Goal: Obtain resource: Obtain resource

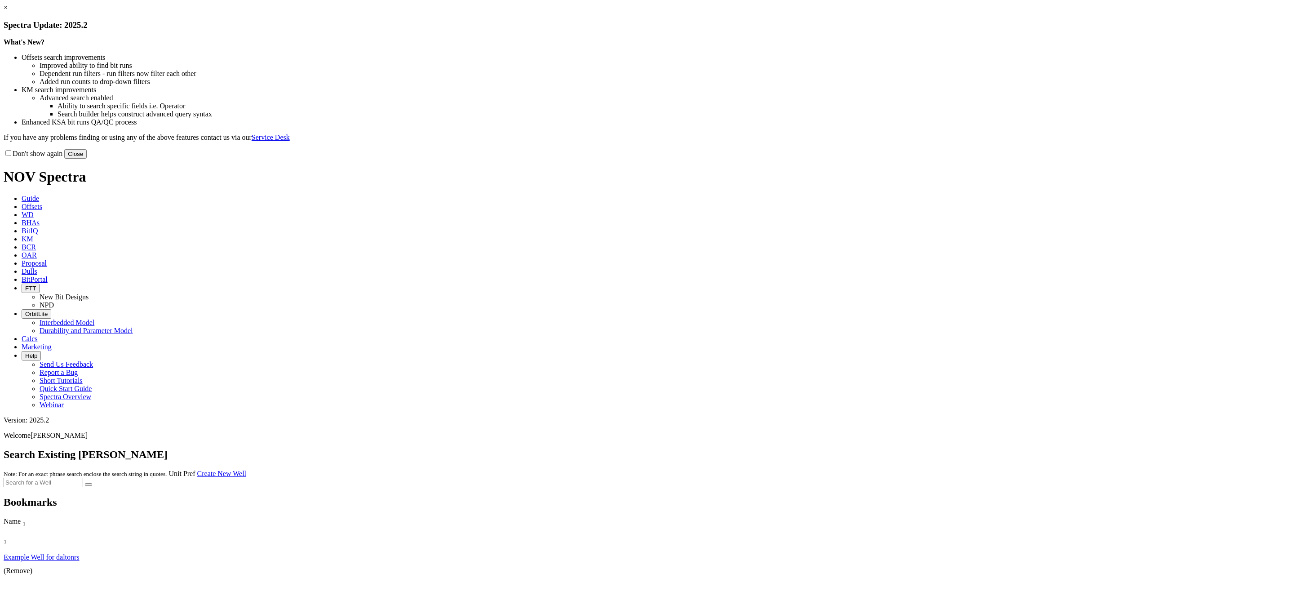
click at [87, 159] on button "Close" at bounding box center [75, 153] width 22 height 9
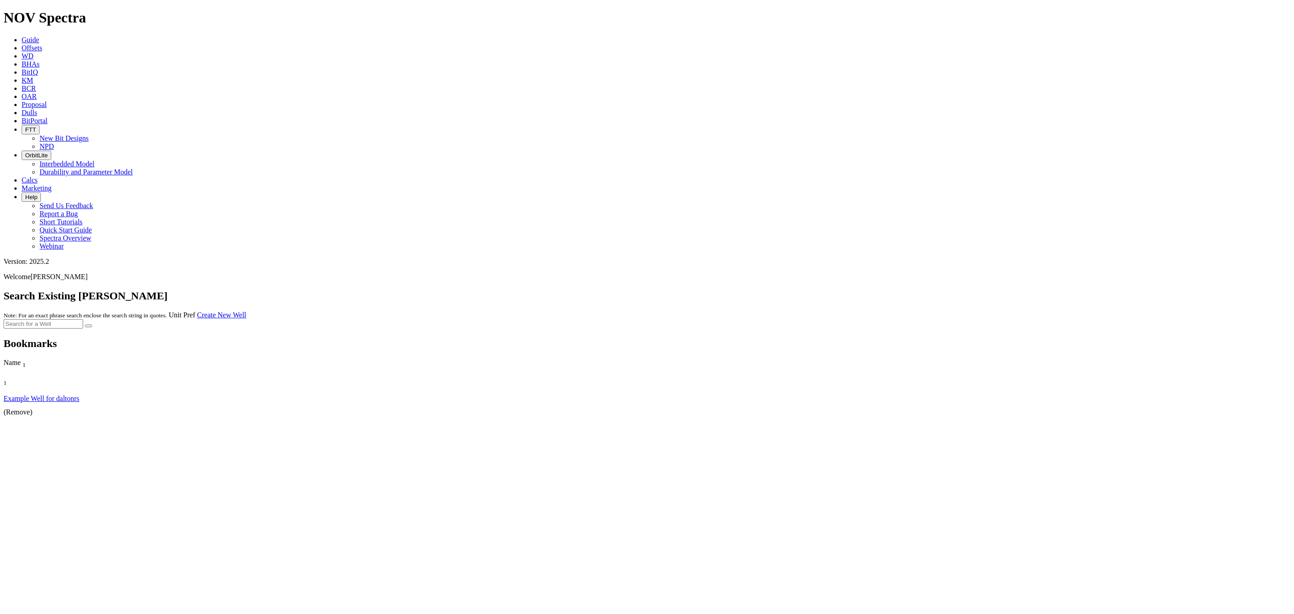
click at [42, 44] on link "Offsets" at bounding box center [32, 48] width 21 height 8
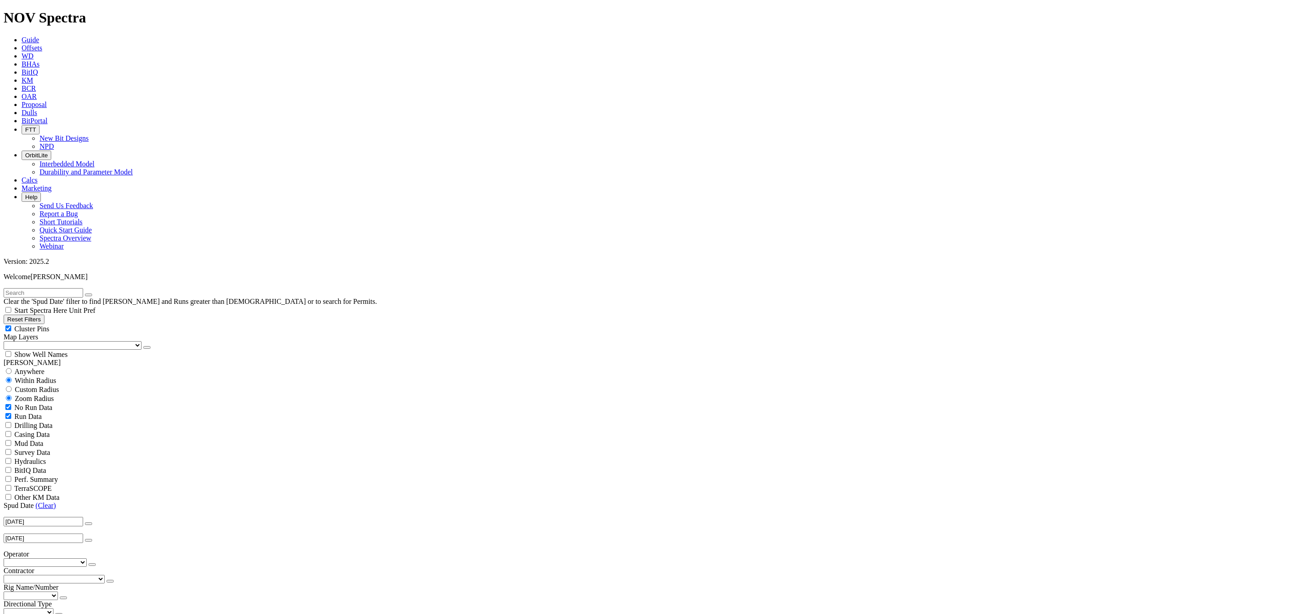
click at [12, 368] on input "radio" at bounding box center [9, 371] width 6 height 6
radio input "true"
radio input "false"
click at [38, 288] on input "text" at bounding box center [44, 292] width 80 height 9
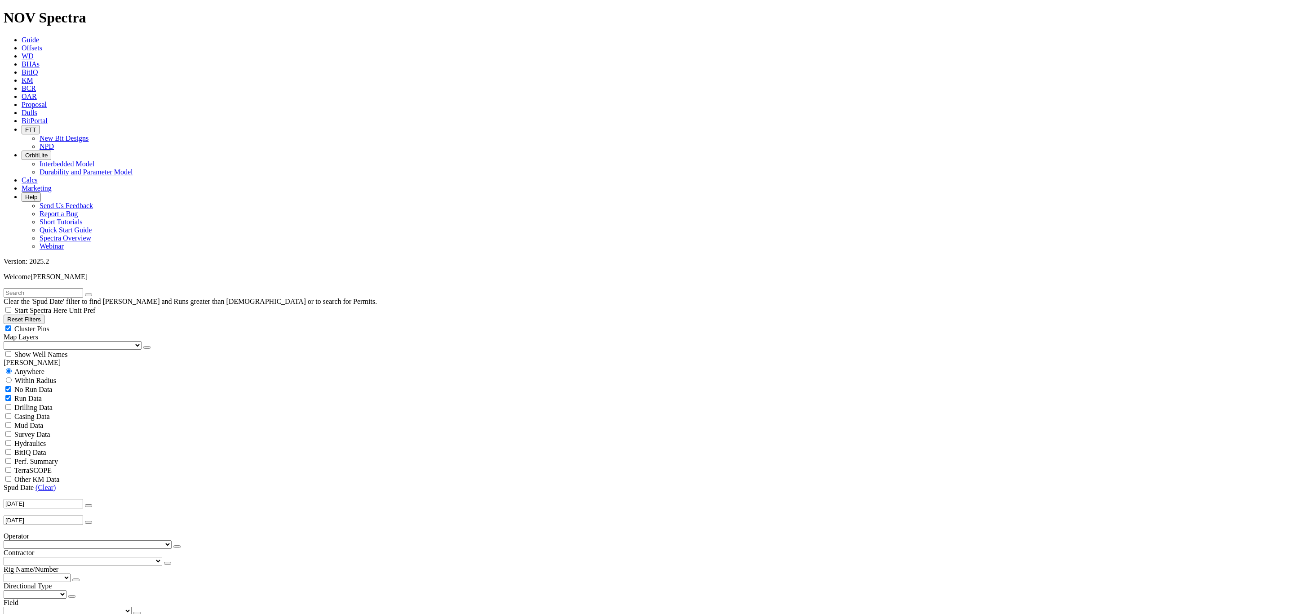
paste input "A312486"
type input "A312486"
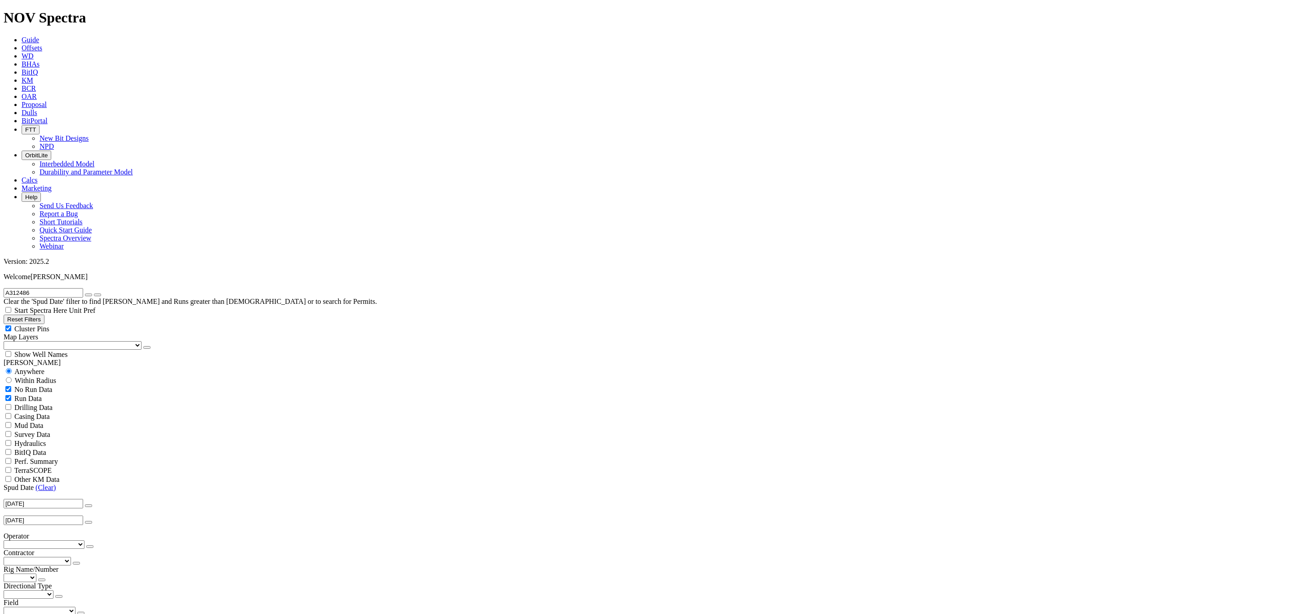
radio input "false"
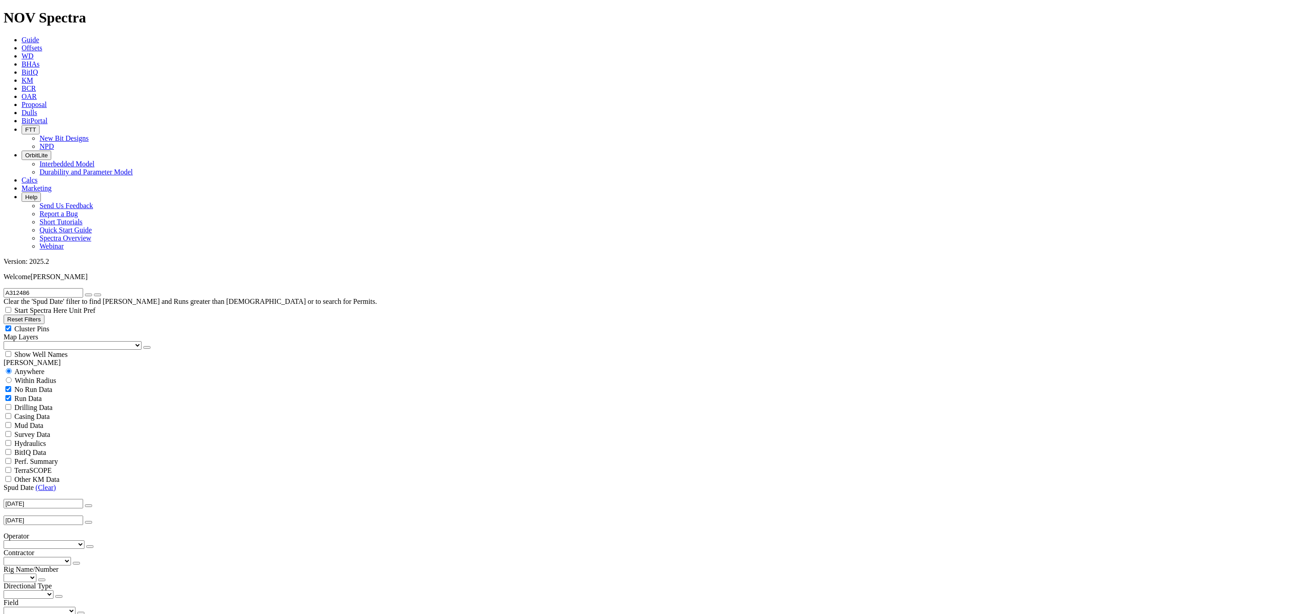
radio input "true"
click at [89, 295] on icon "button" at bounding box center [89, 295] width 0 height 0
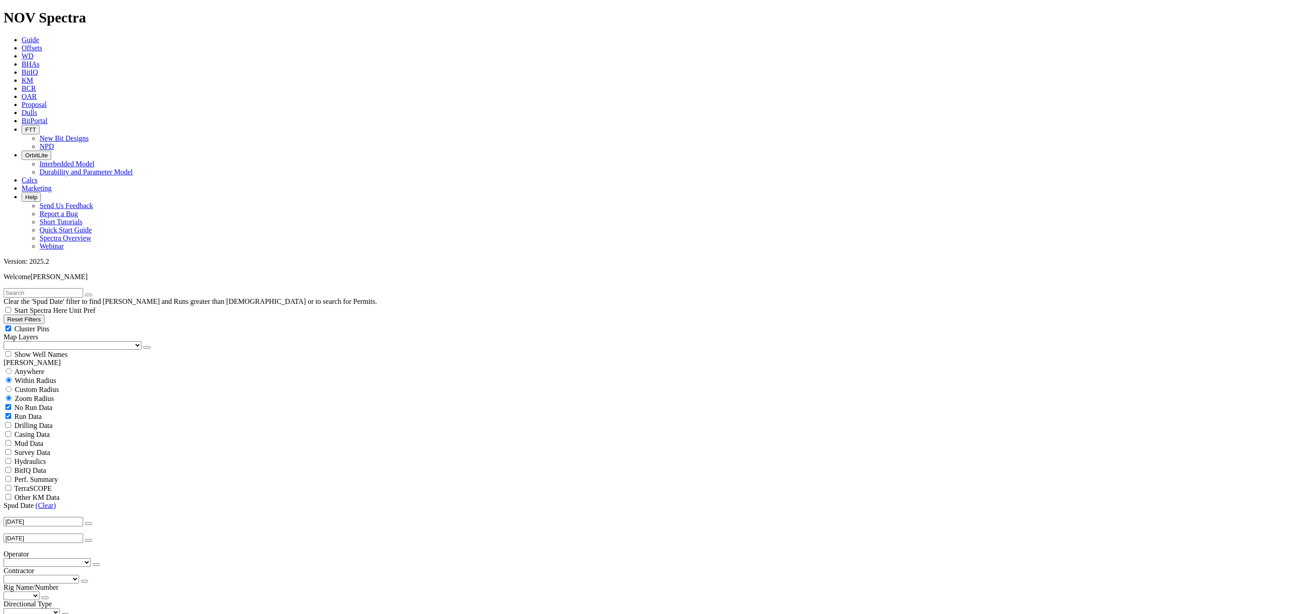
select select "7.875"
checkbox input "false"
select select "? number:7.875 ?"
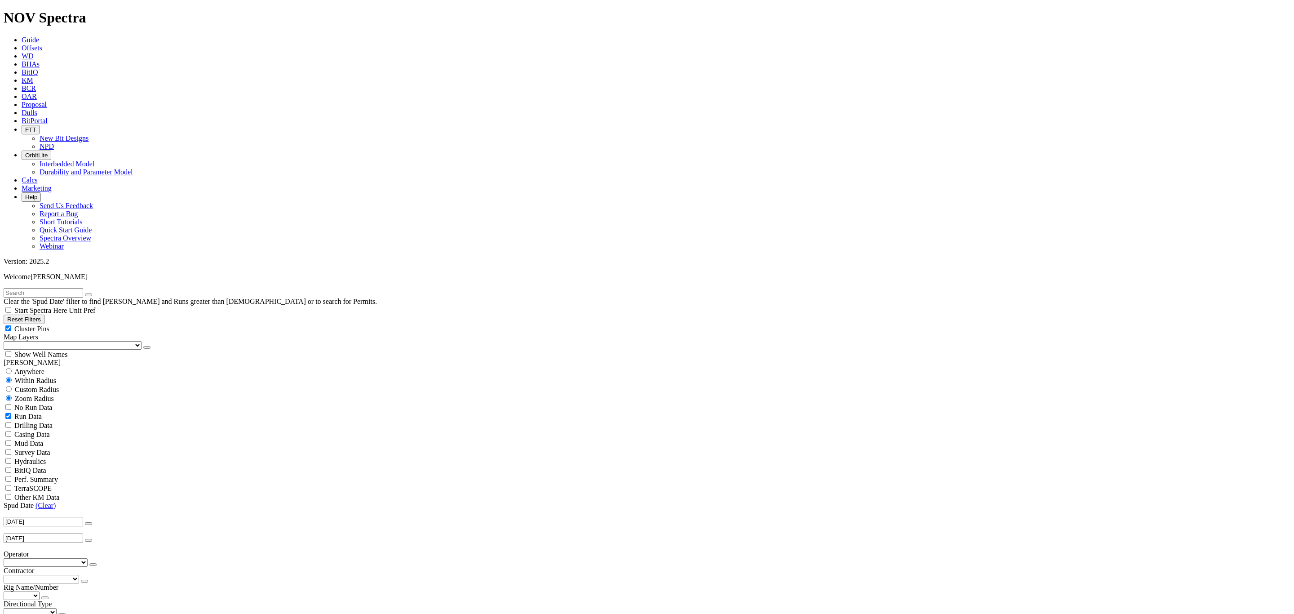
drag, startPoint x: 1284, startPoint y: 517, endPoint x: 1236, endPoint y: 447, distance: 84.7
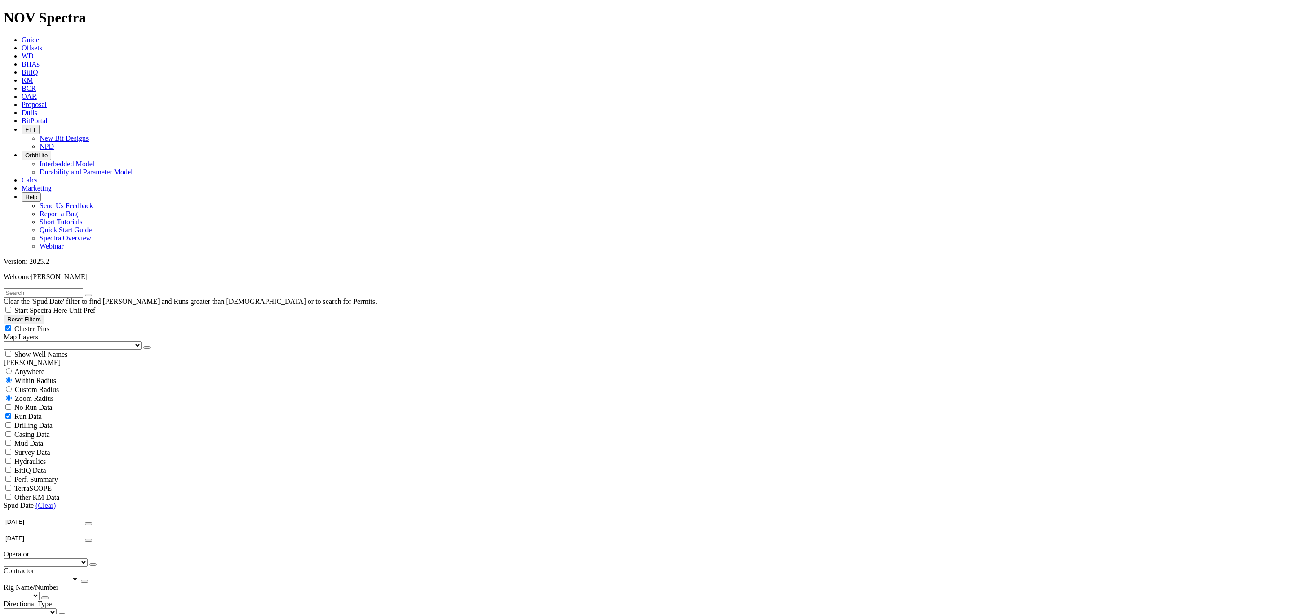
scroll to position [1669, 0]
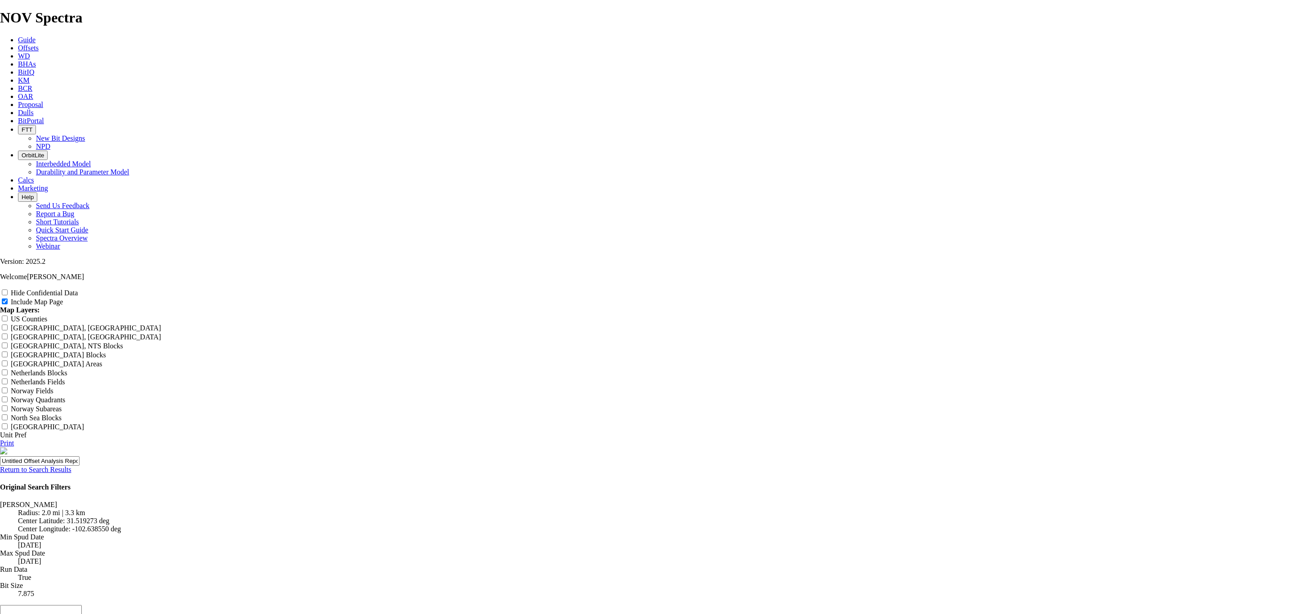
scroll to position [337, 0]
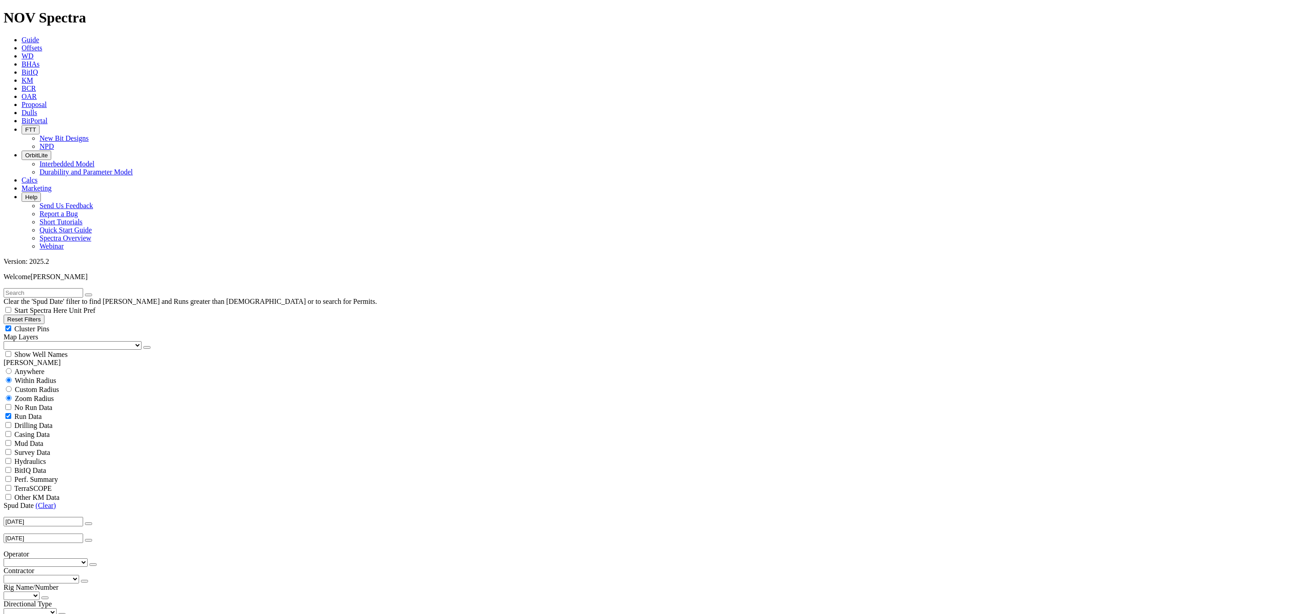
click at [83, 288] on input "text" at bounding box center [44, 292] width 80 height 9
type input "C2"
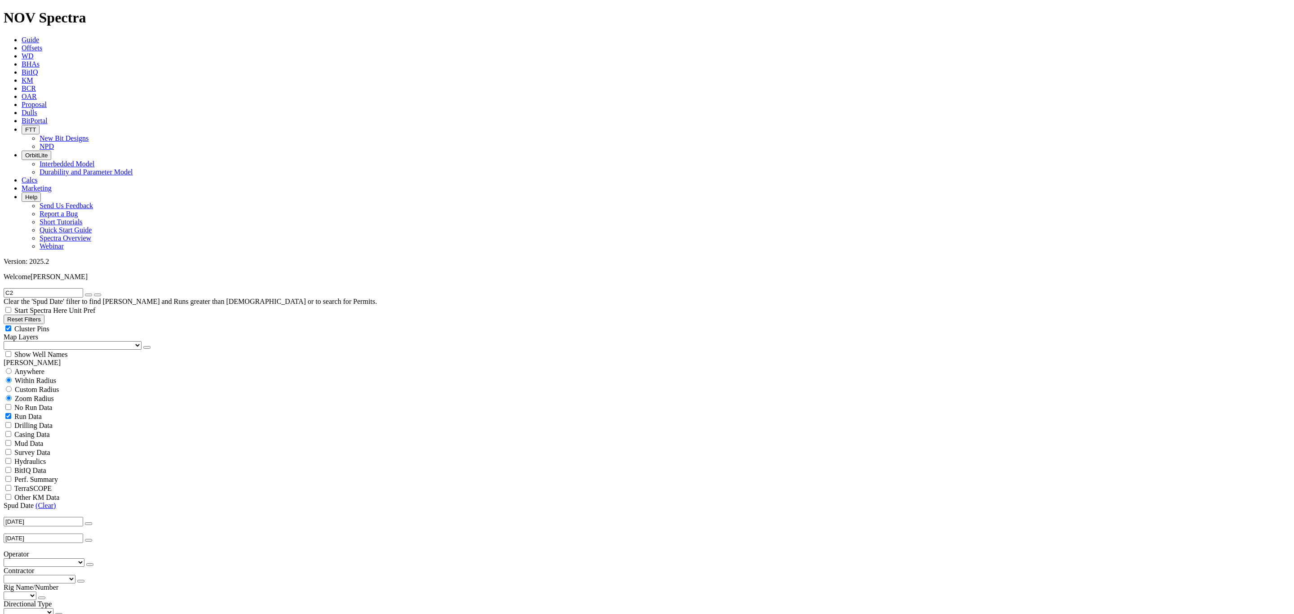
click at [89, 295] on icon "button" at bounding box center [89, 295] width 0 height 0
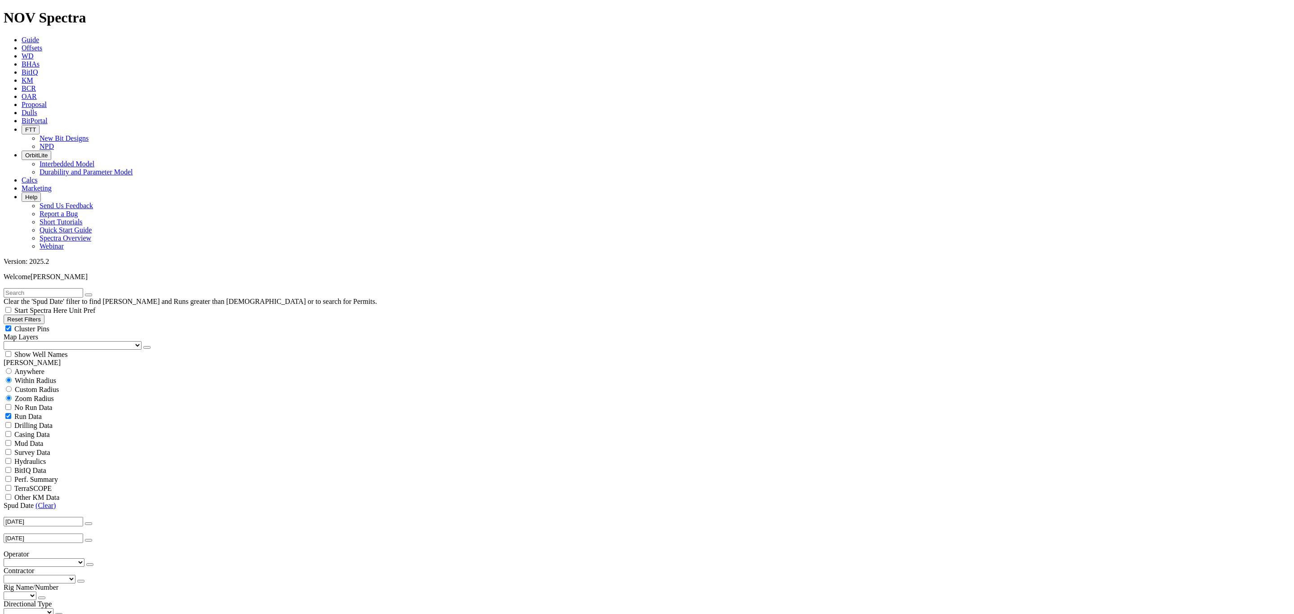
click at [30, 288] on input "text" at bounding box center [44, 292] width 80 height 9
click at [18, 288] on input "X1" at bounding box center [44, 292] width 80 height 9
type input "X"
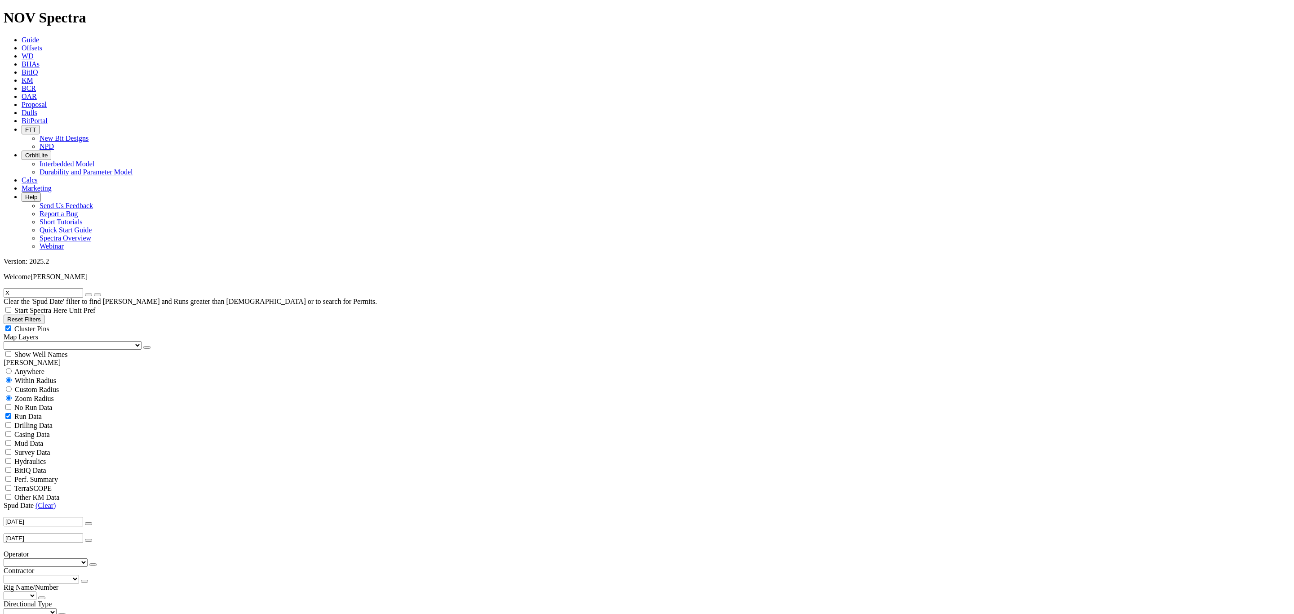
click at [89, 295] on icon "button" at bounding box center [89, 295] width 0 height 0
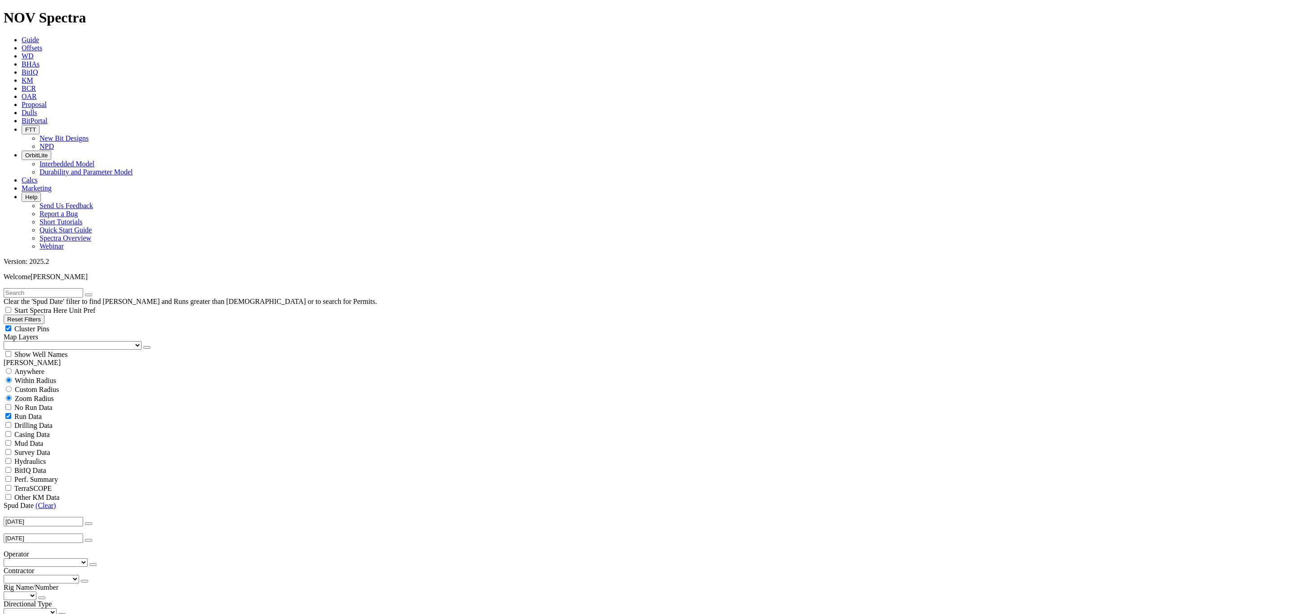
scroll to position [202, 0]
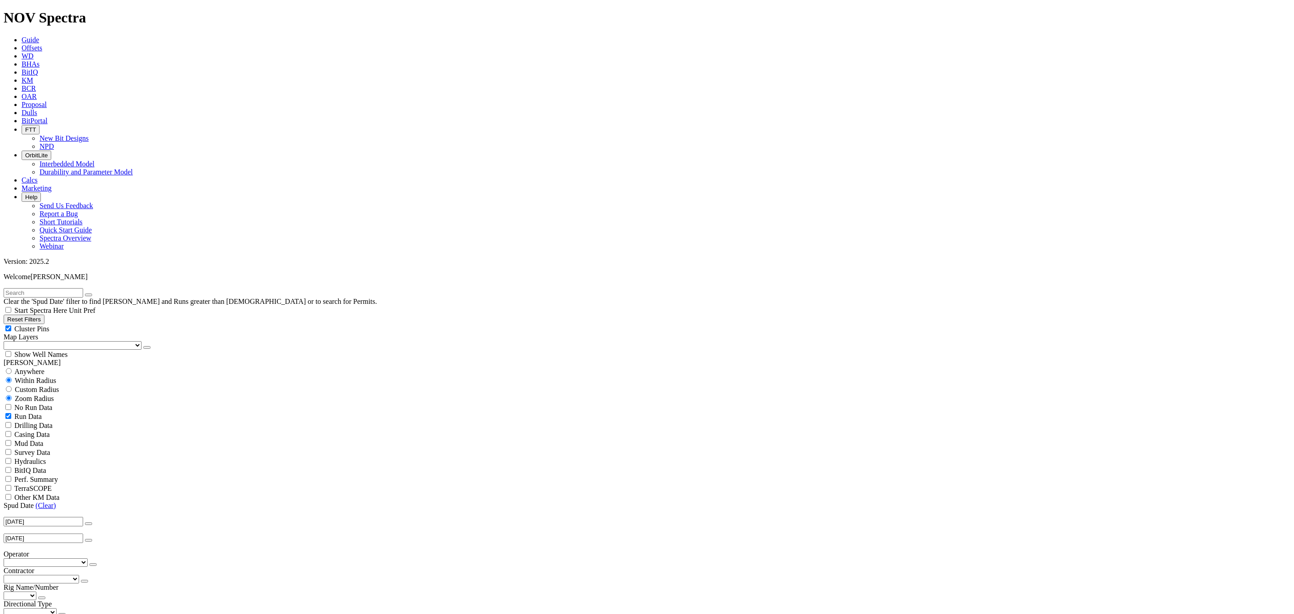
scroll to position [1422, 0]
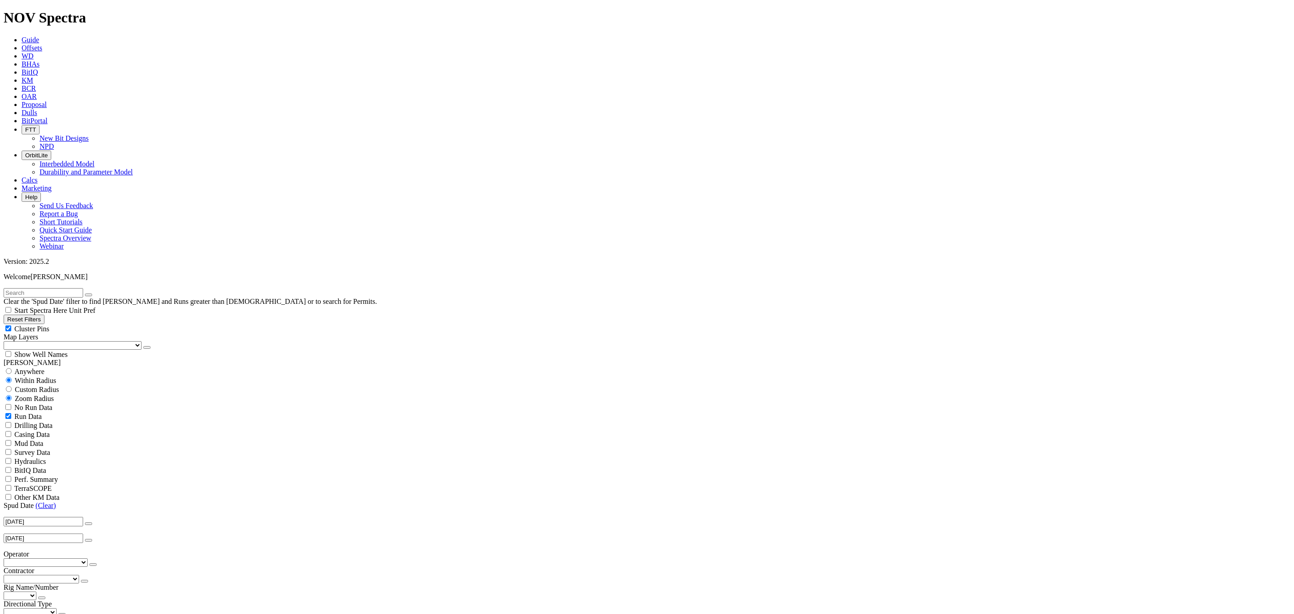
scroll to position [972, 0]
